Goal: Transaction & Acquisition: Subscribe to service/newsletter

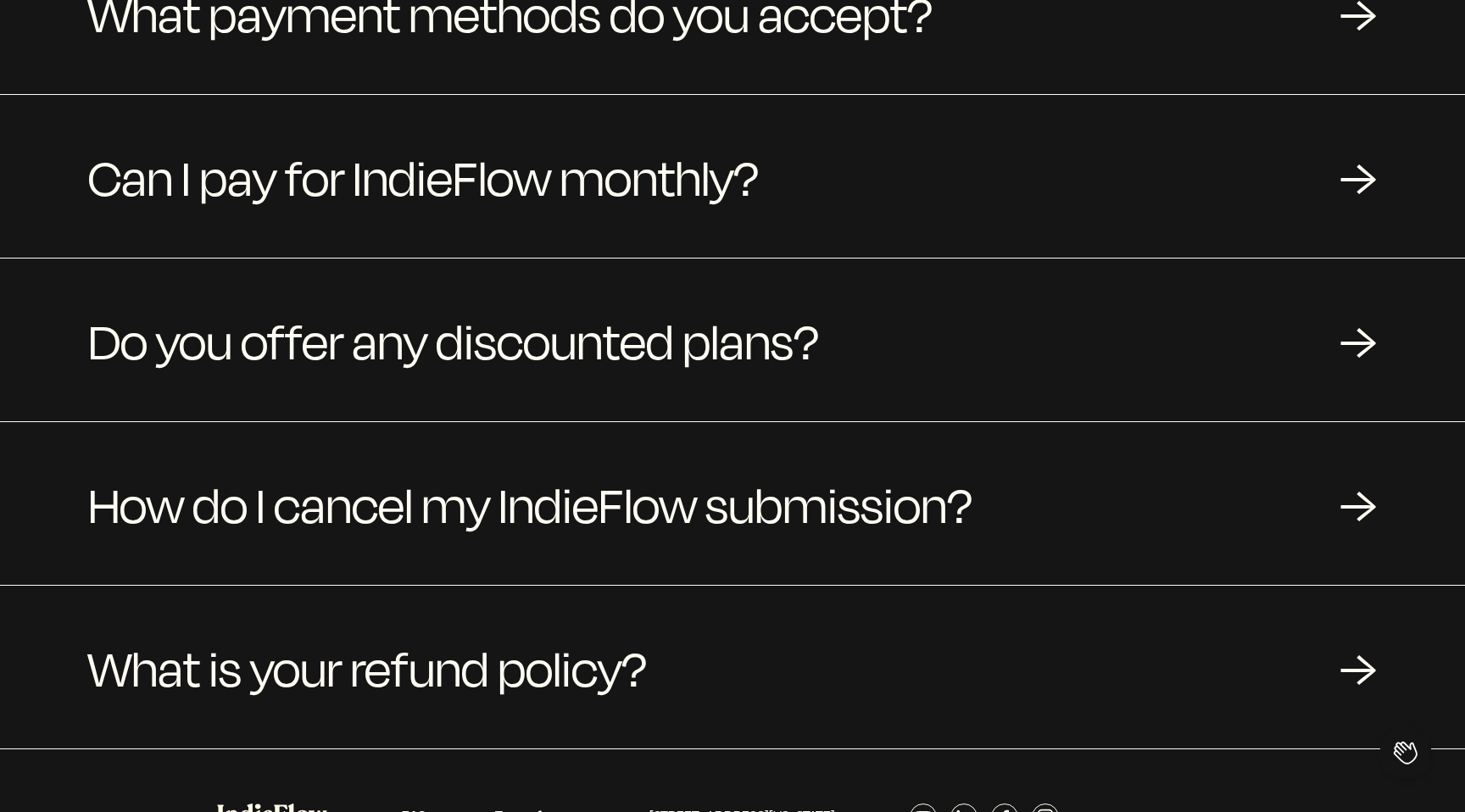
scroll to position [365, 0]
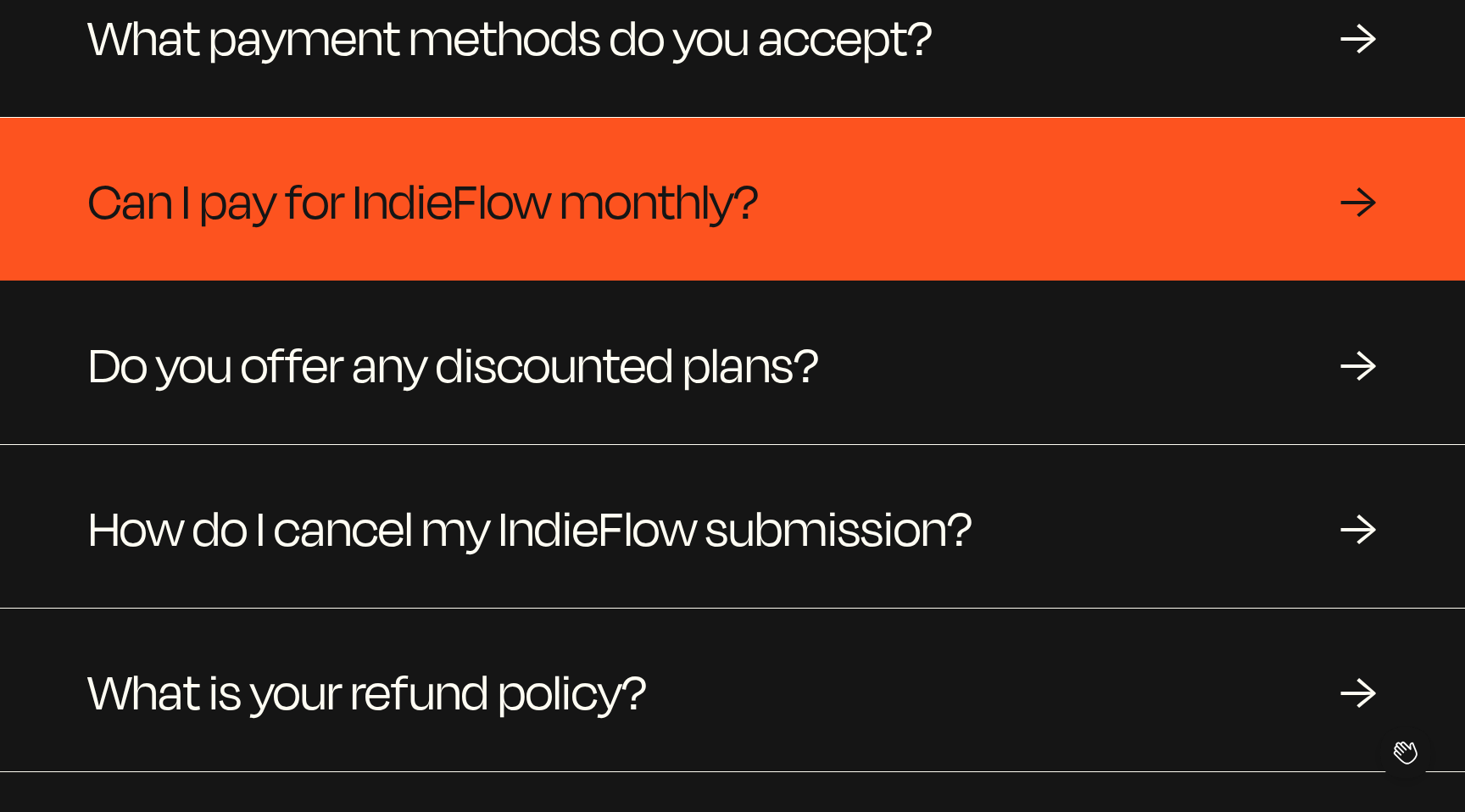
click at [936, 209] on div "Can I pay for IndieFlow monthly? →" at bounding box center [732, 200] width 1465 height 163
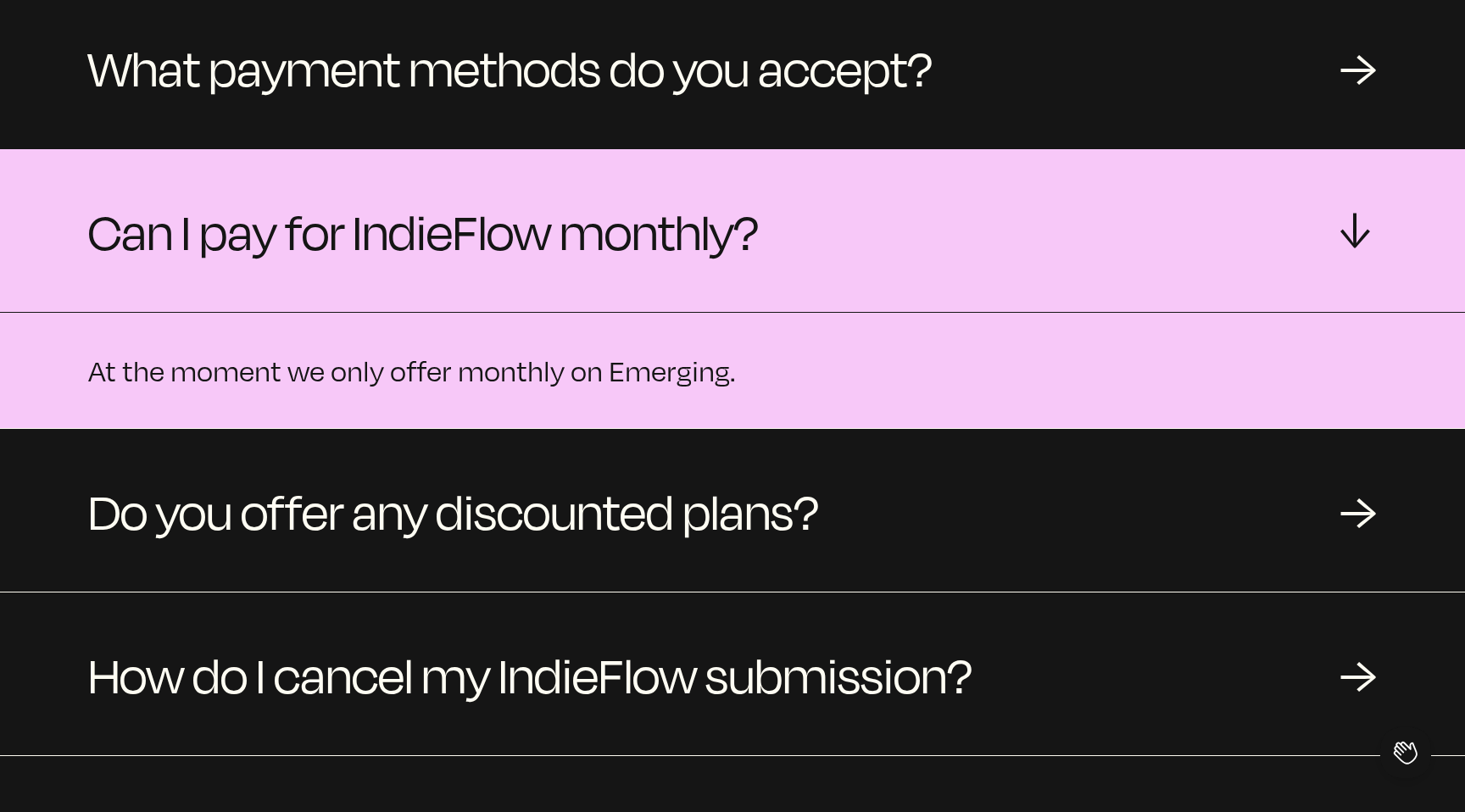
scroll to position [297, 0]
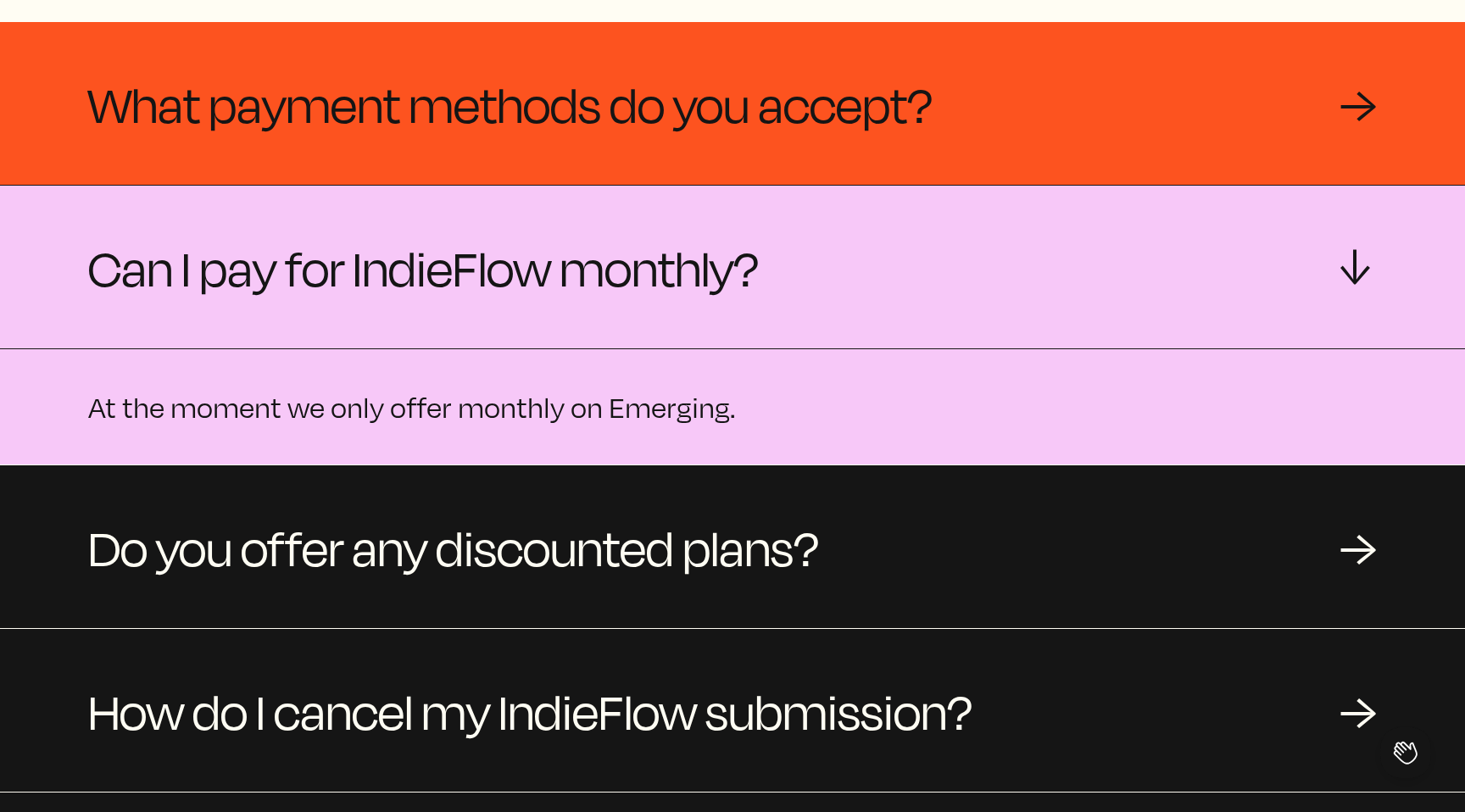
click at [955, 118] on div "What payment methods do you accept? →" at bounding box center [732, 103] width 1465 height 163
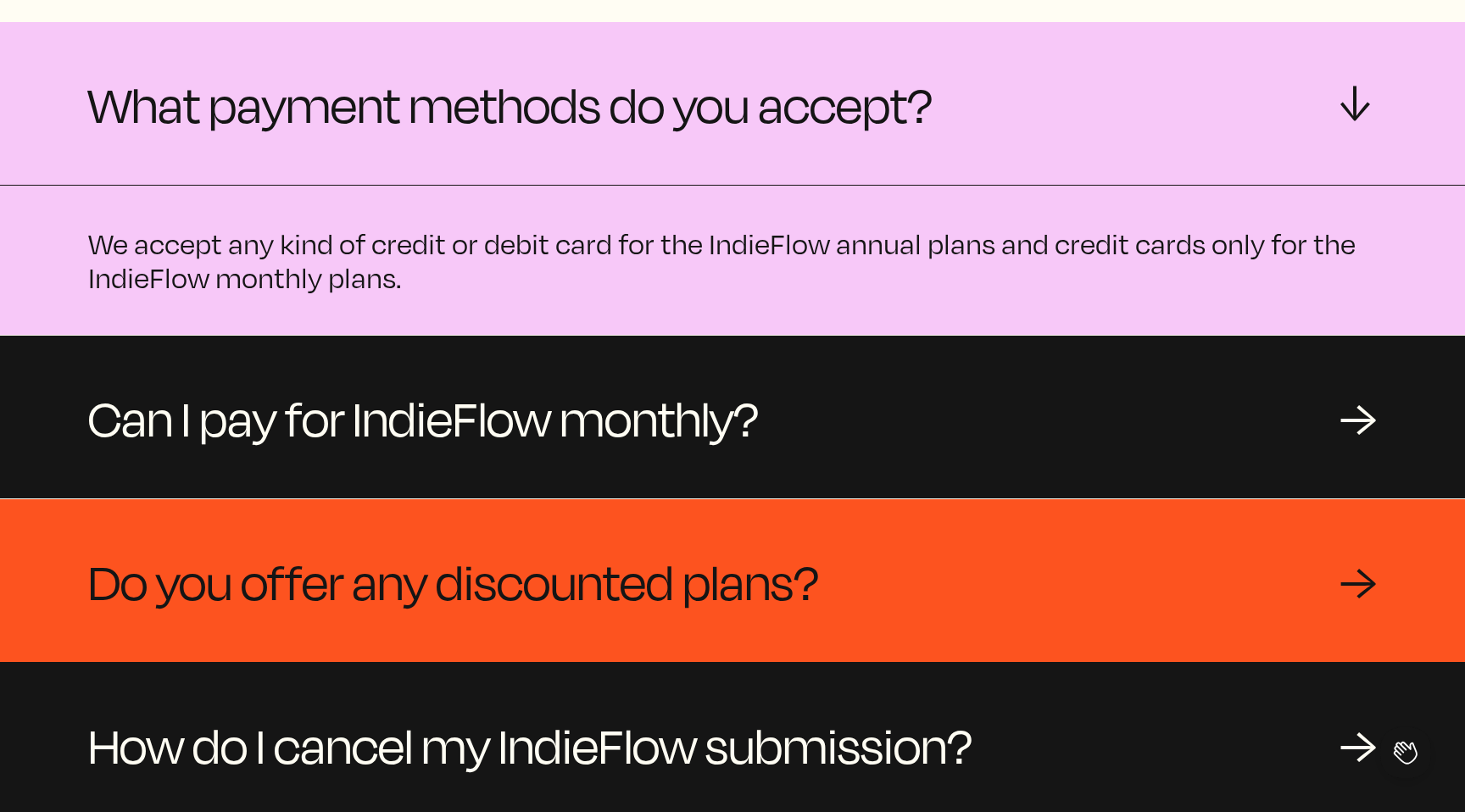
click at [808, 537] on div "Do you offer any discounted plans? →" at bounding box center [732, 581] width 1465 height 163
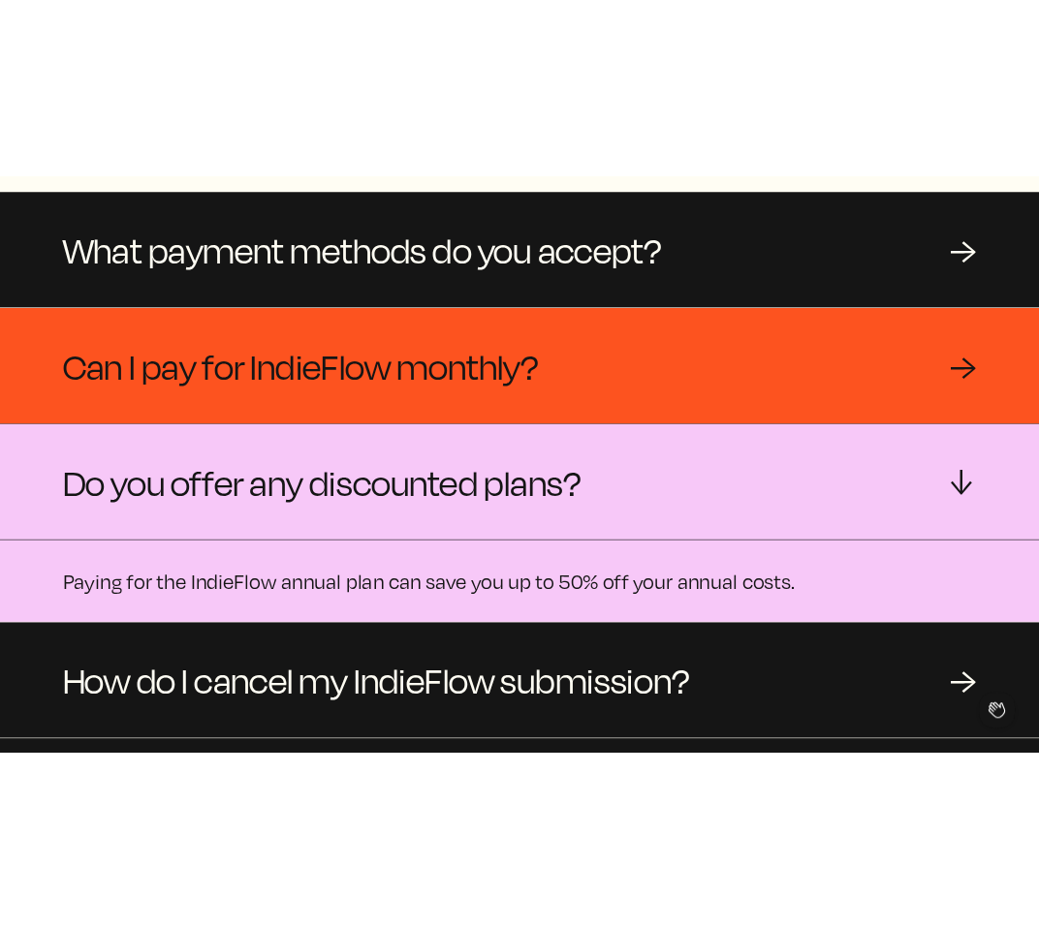
scroll to position [0, 0]
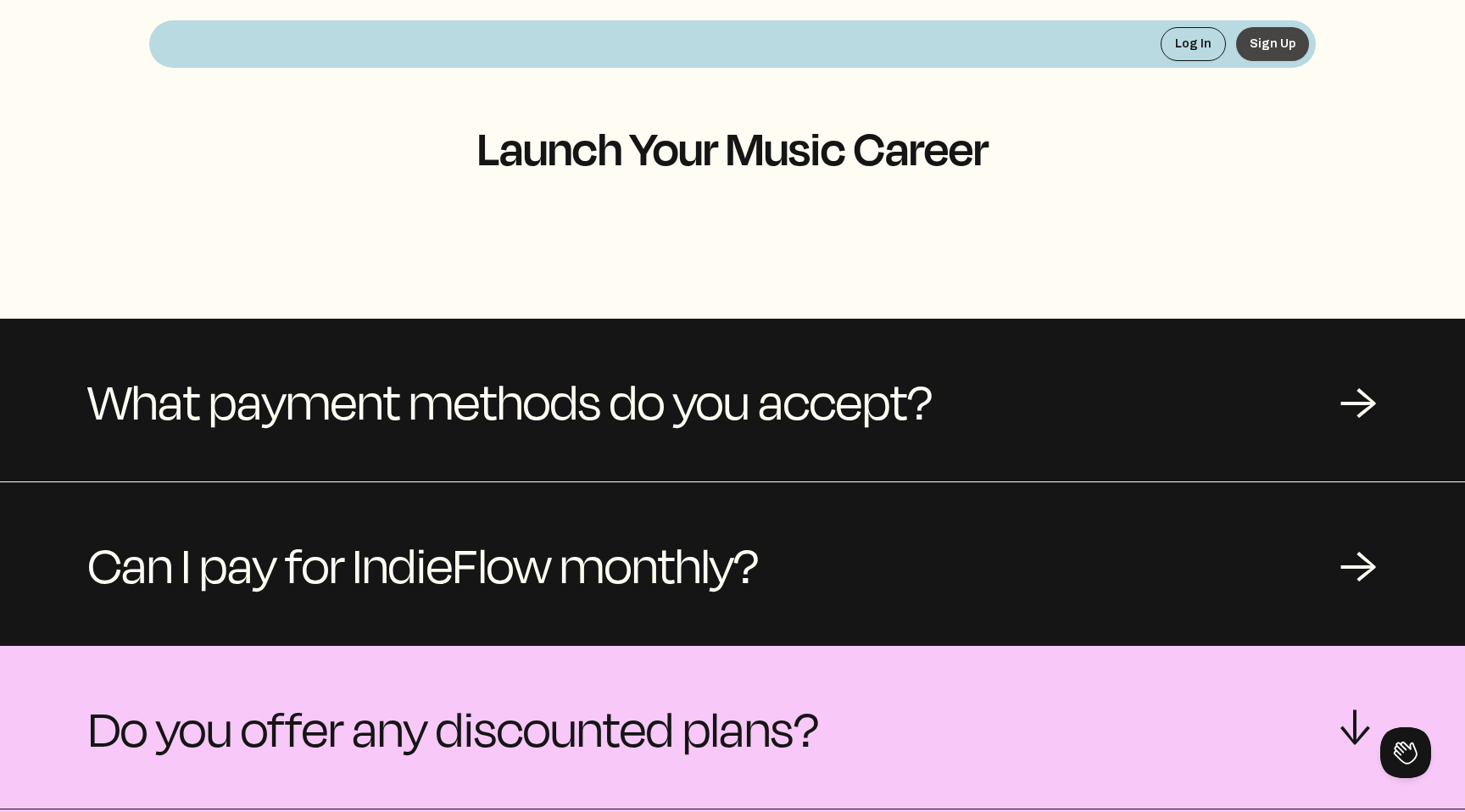
click at [1274, 47] on button "Sign Up" at bounding box center [1272, 44] width 73 height 34
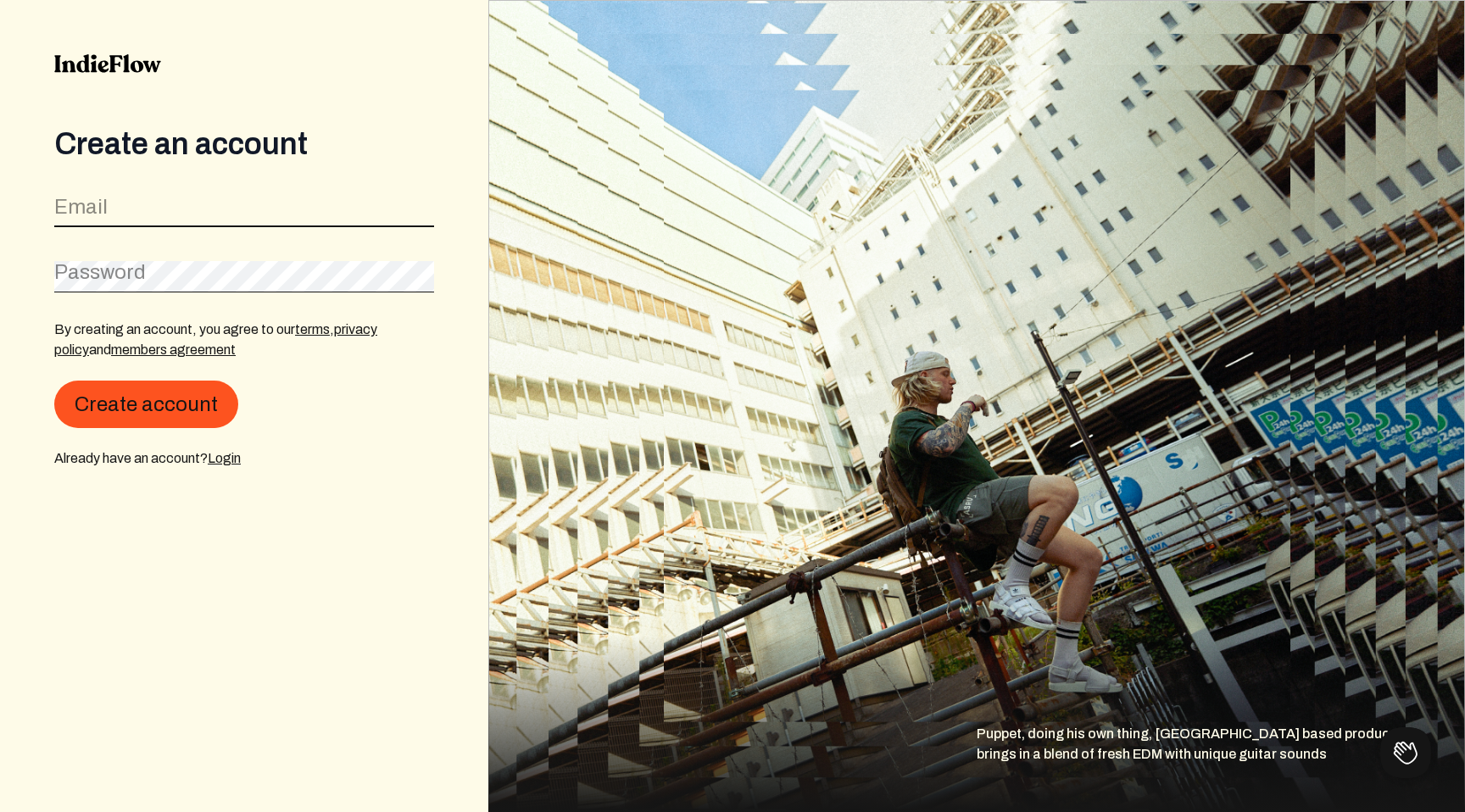
click at [250, 204] on input "email" at bounding box center [244, 211] width 380 height 32
type input "[EMAIL_ADDRESS][DOMAIN_NAME]"
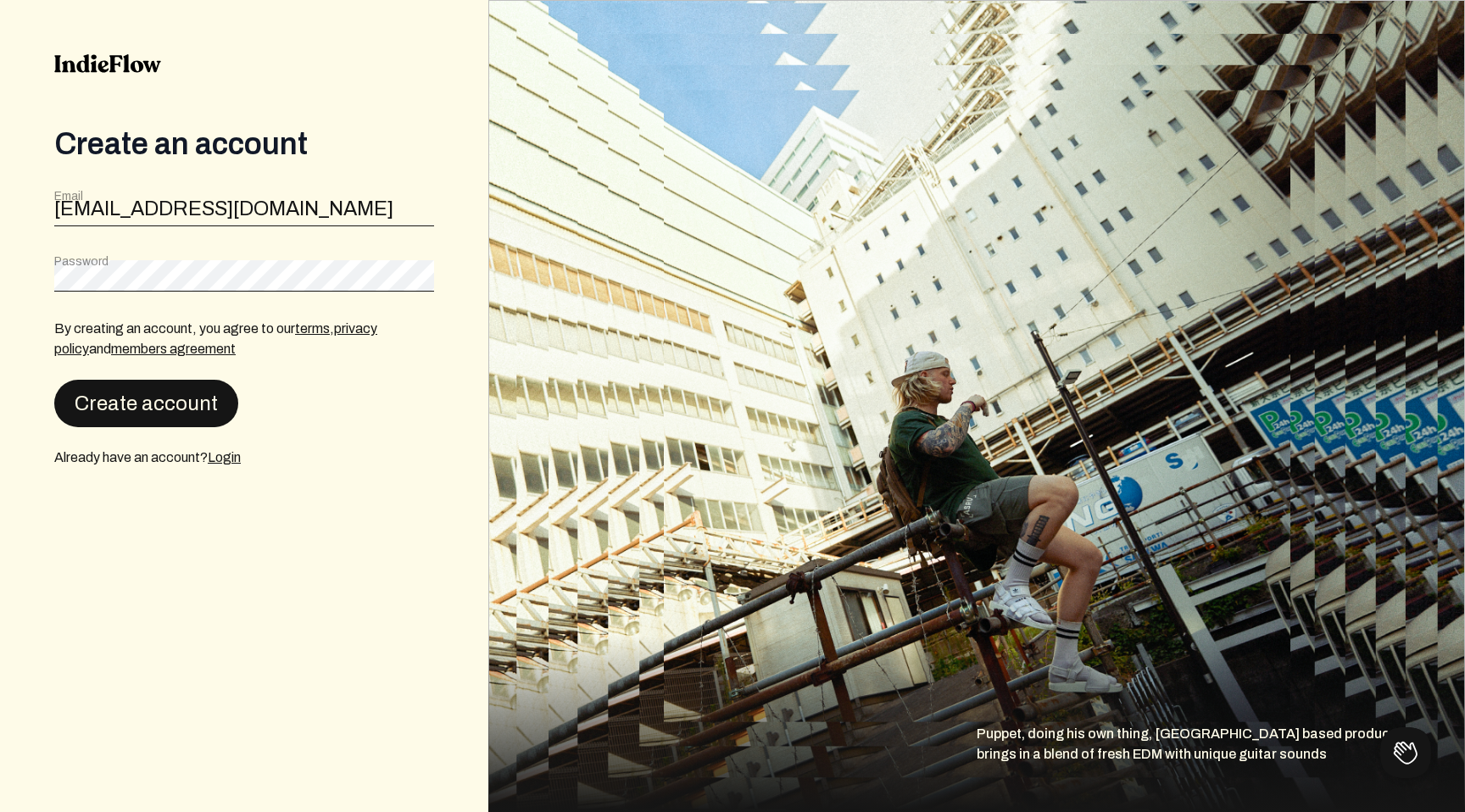
click at [173, 398] on button "Create account" at bounding box center [146, 403] width 184 height 47
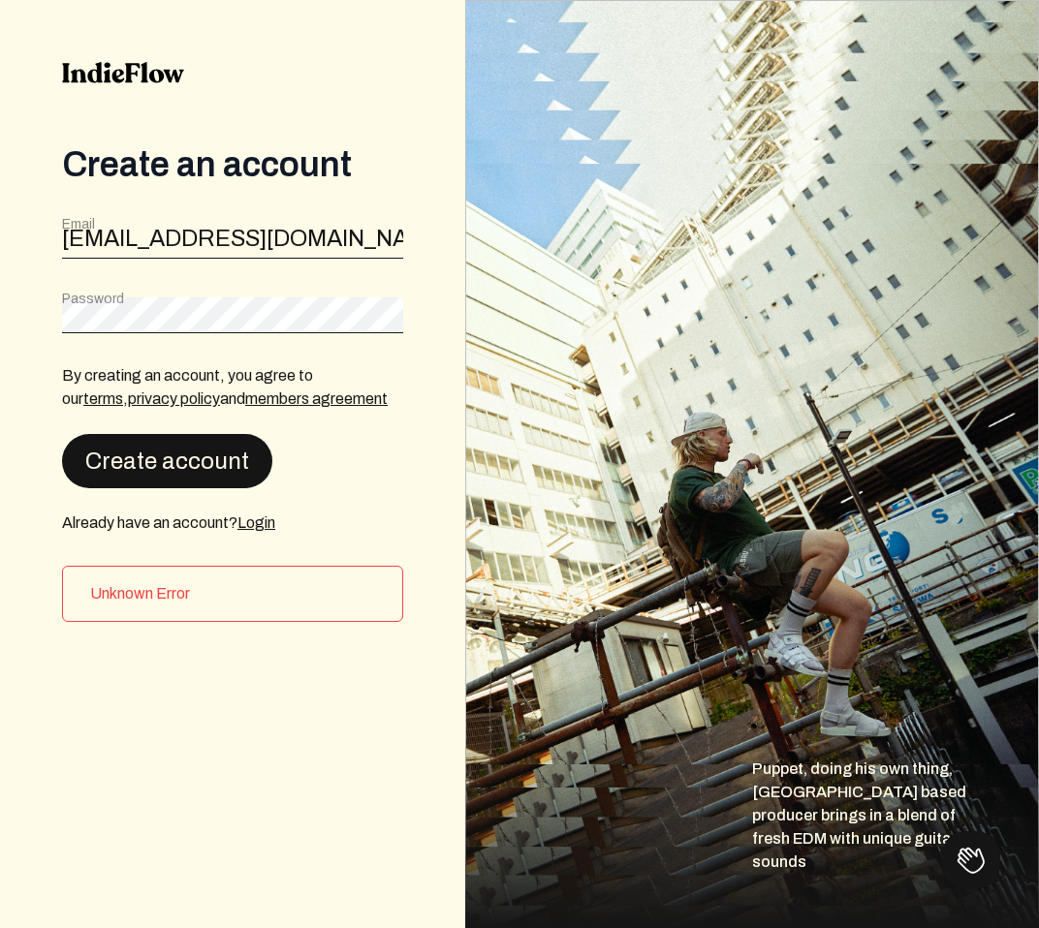
click at [245, 457] on button "Create account" at bounding box center [167, 461] width 210 height 54
